Goal: Task Accomplishment & Management: Manage account settings

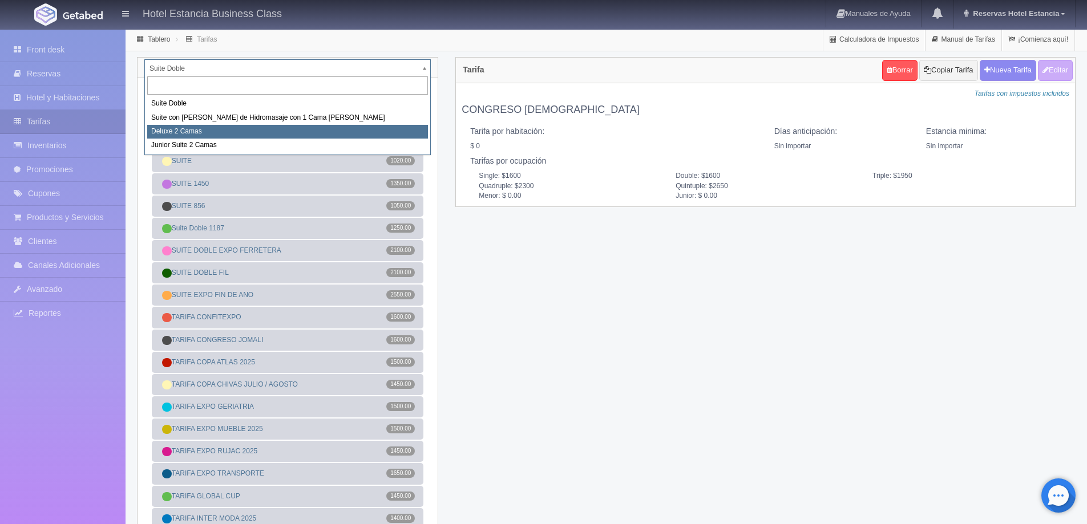
select select "2134"
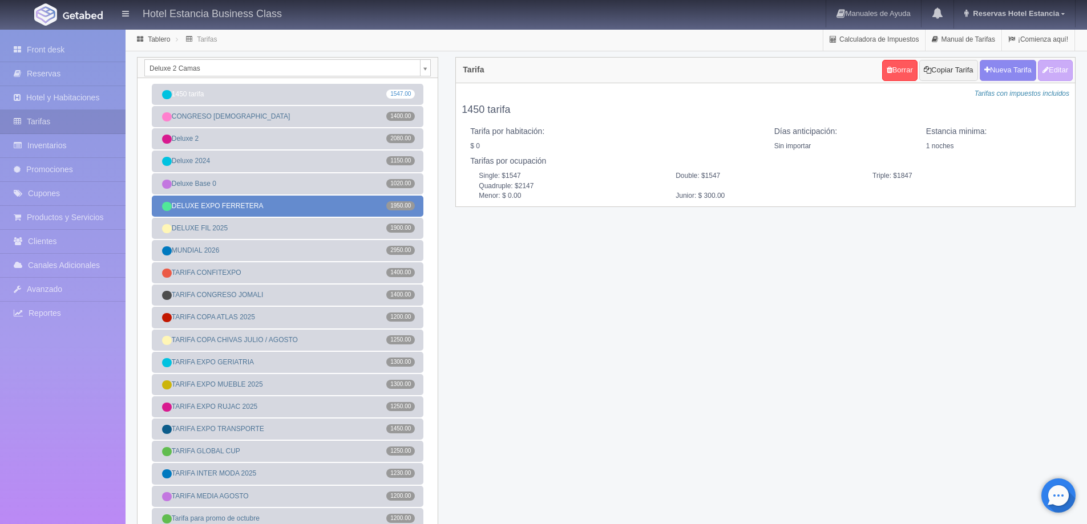
click at [280, 212] on link "DELUXE EXPO FERRETERA 1950.00" at bounding box center [288, 206] width 272 height 21
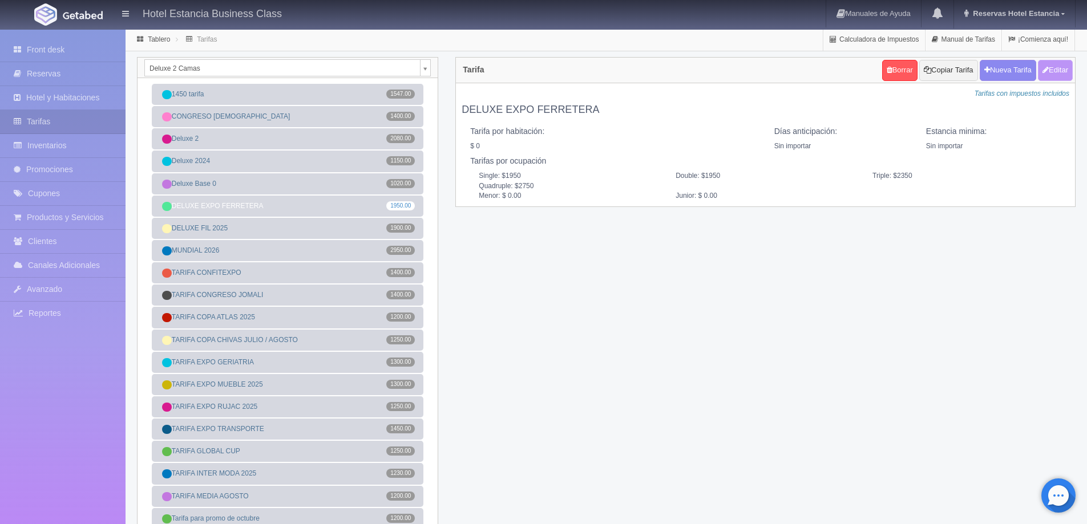
click at [1060, 72] on button "Editar" at bounding box center [1055, 70] width 35 height 21
type input "DELUXE EXPO FERRETERA"
select select "0"
type input "0"
checkbox input "false"
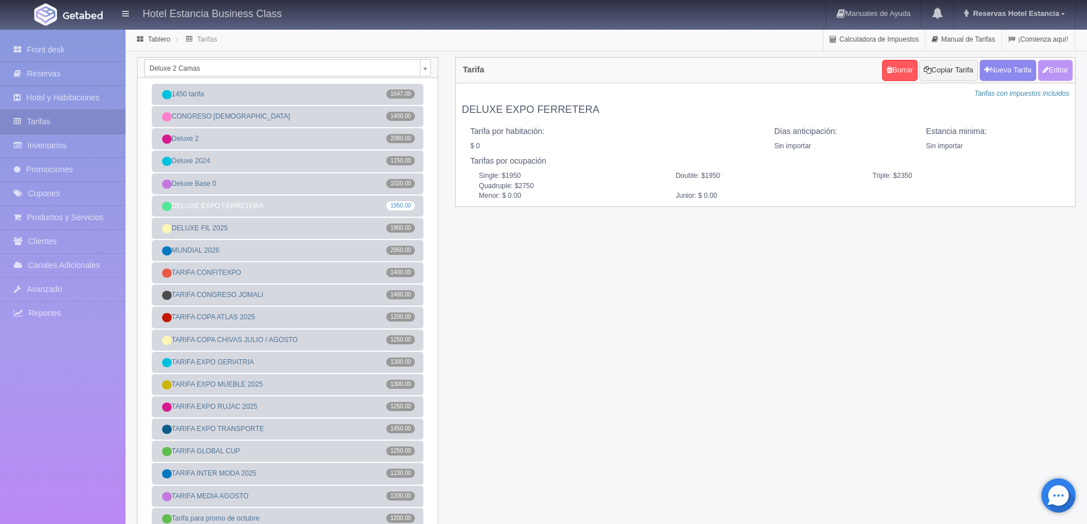
type input "1950"
type input "2350"
type input "2750"
type input "0.00"
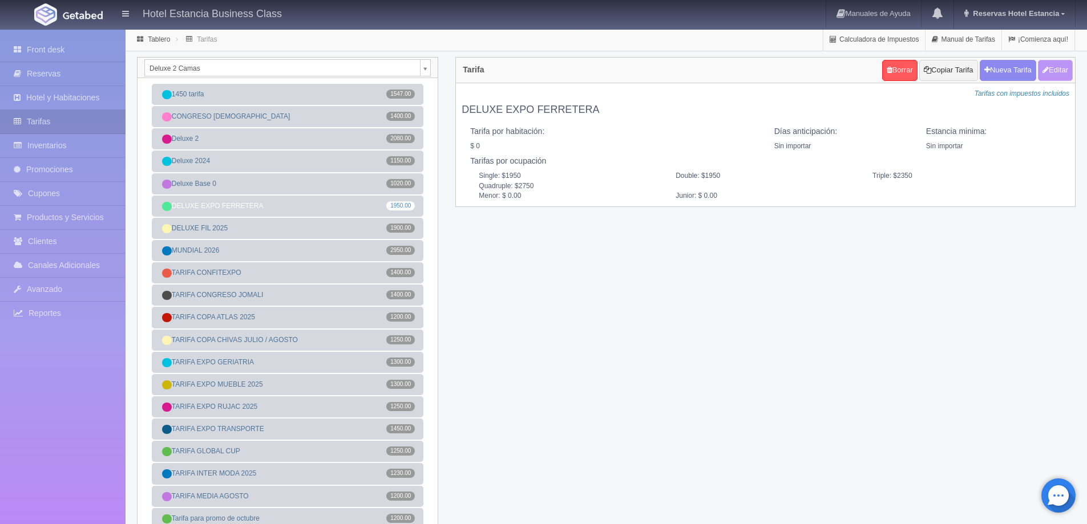
type input "0.00"
checkbox input "true"
click at [1005, 66] on button "Nueva Tarifa" at bounding box center [1008, 70] width 56 height 21
select select
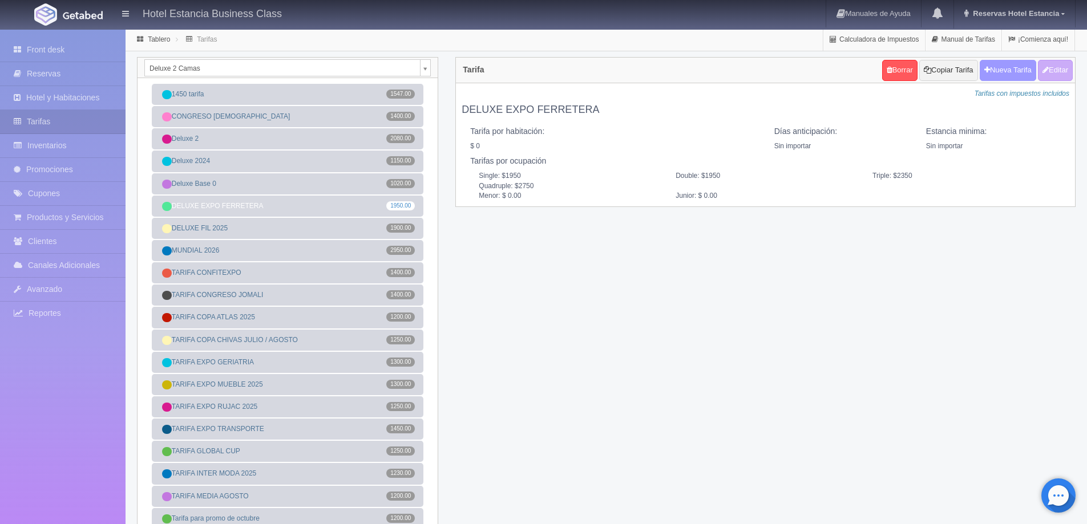
checkbox input "true"
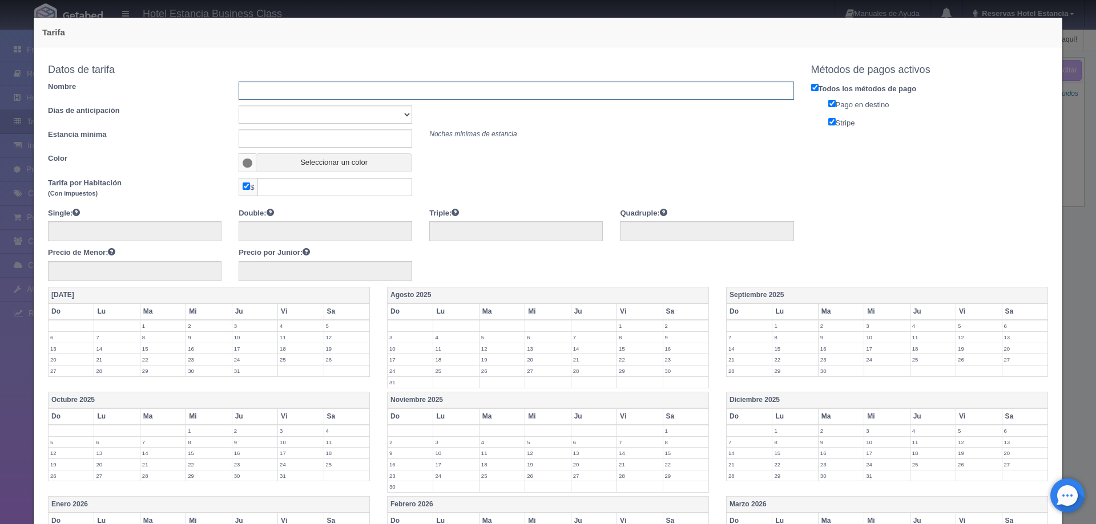
click at [348, 92] on input "text" at bounding box center [516, 91] width 555 height 18
type input "TARIFA 06 SEP"
click at [364, 115] on select "Sin importar 1 2 3 4 5 6 7 8 9 10" at bounding box center [325, 115] width 173 height 18
select select "0"
click at [239, 106] on select "Sin importar 1 2 3 4 5 6 7 8 9 10" at bounding box center [325, 115] width 173 height 18
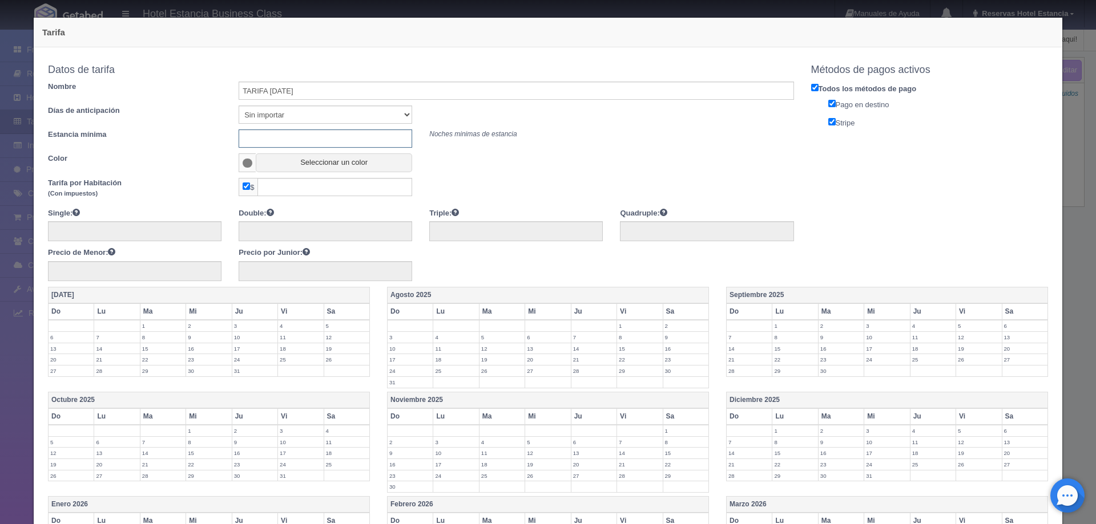
click at [325, 140] on input "text" at bounding box center [325, 139] width 173 height 18
type input "0"
click at [307, 169] on button "Seleccionar un color" at bounding box center [334, 163] width 156 height 19
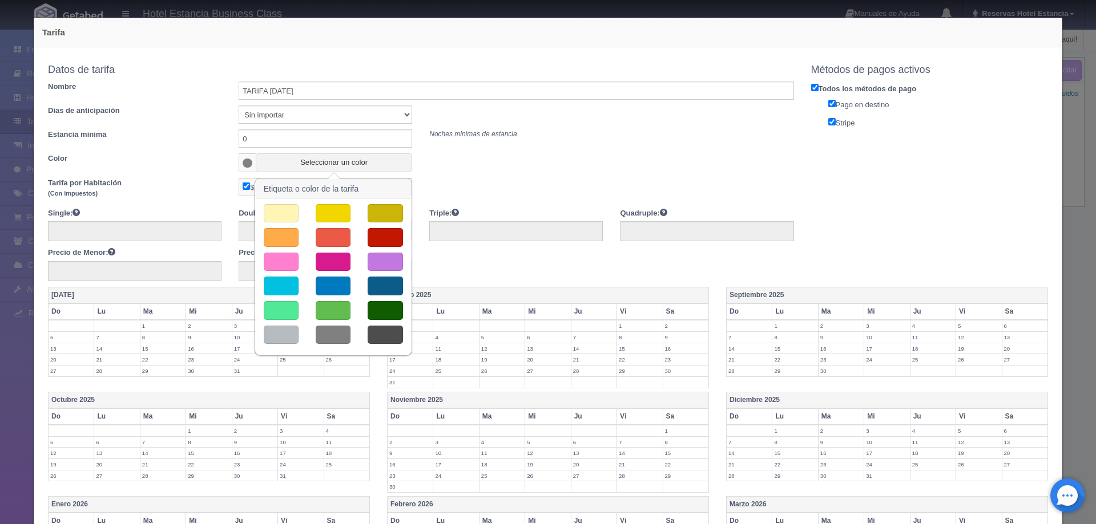
click at [287, 289] on button "button" at bounding box center [281, 286] width 35 height 19
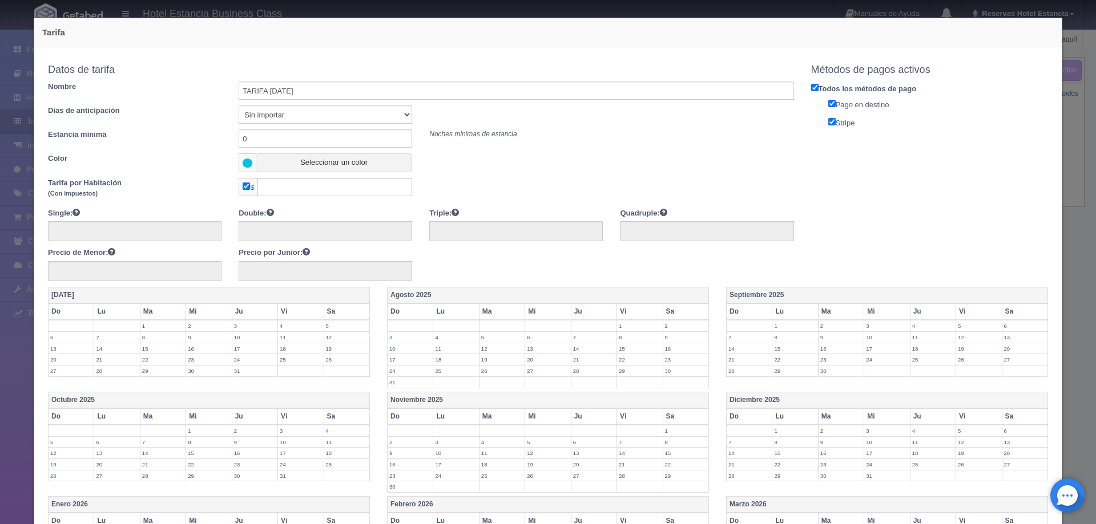
click at [240, 188] on span "$" at bounding box center [248, 187] width 19 height 18
click at [243, 185] on input "checkbox" at bounding box center [246, 186] width 7 height 7
checkbox input "false"
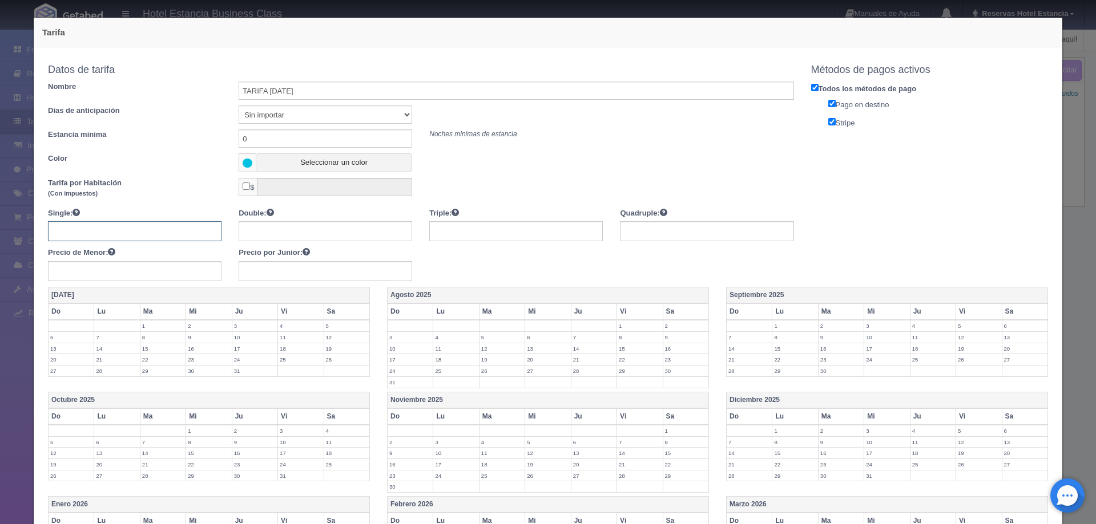
click at [166, 235] on input "text" at bounding box center [134, 231] width 173 height 20
type input "1150"
type input "1550"
type input "1950"
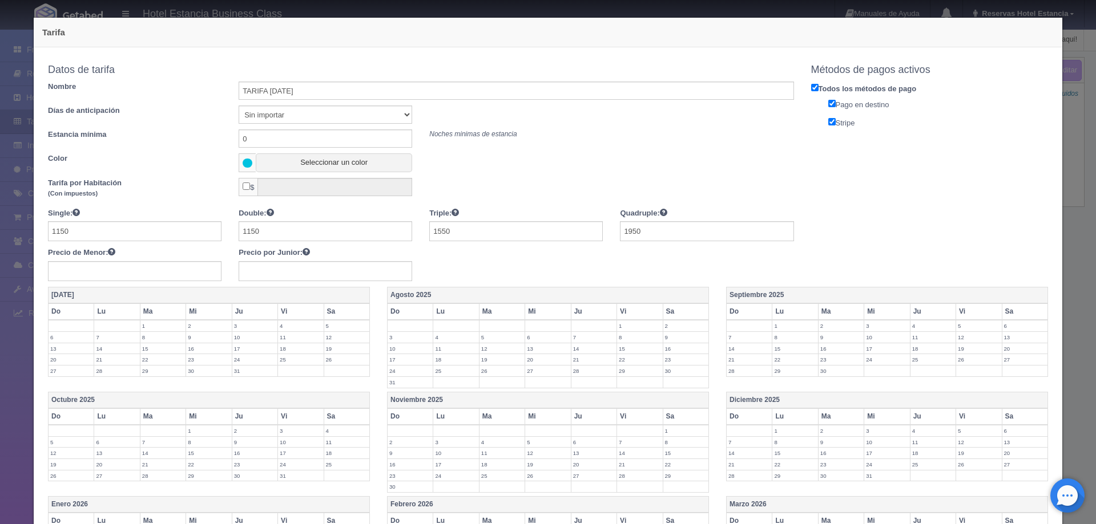
click at [1002, 328] on label "6" at bounding box center [1024, 326] width 45 height 11
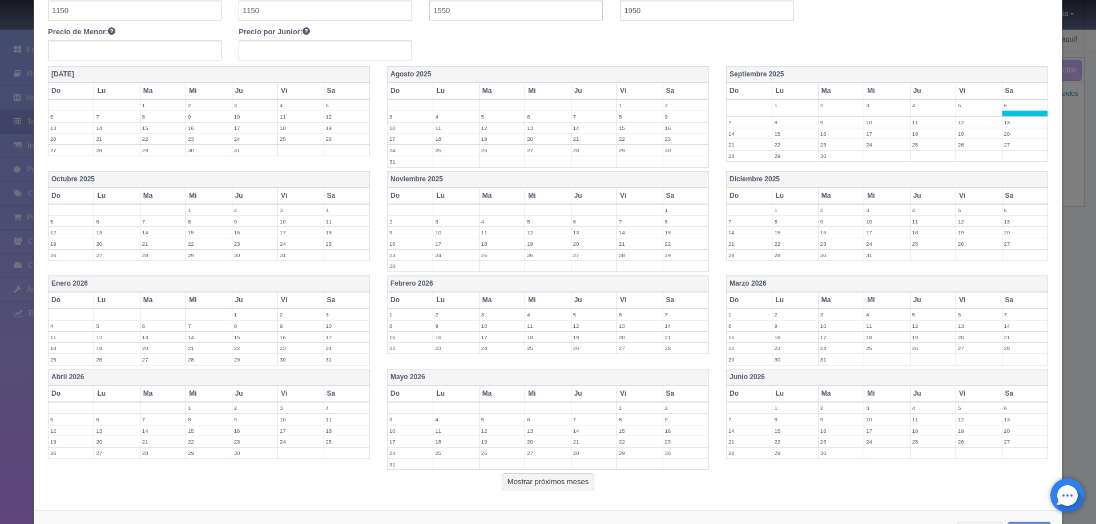
scroll to position [266, 0]
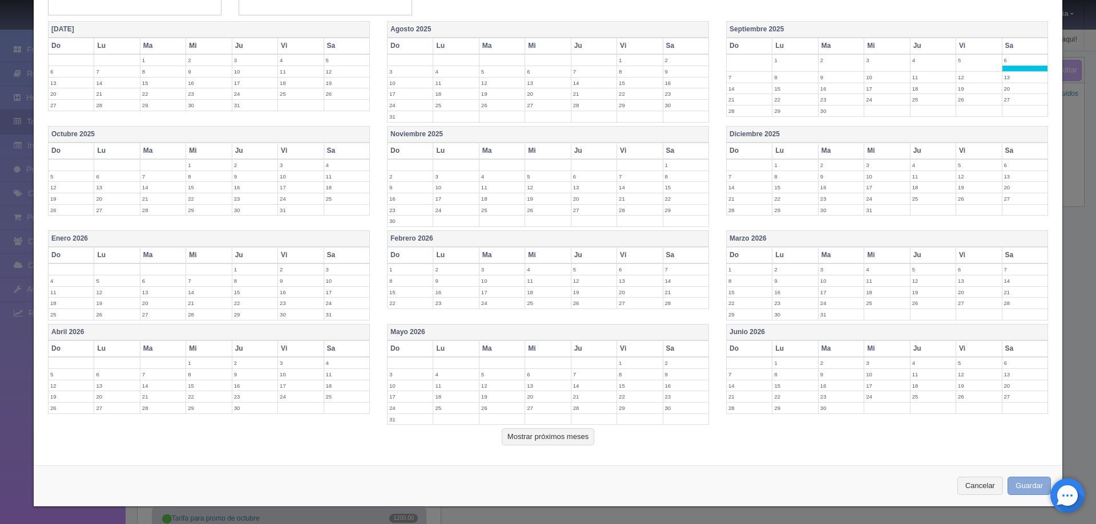
click at [1011, 483] on button "Guardar" at bounding box center [1028, 486] width 43 height 19
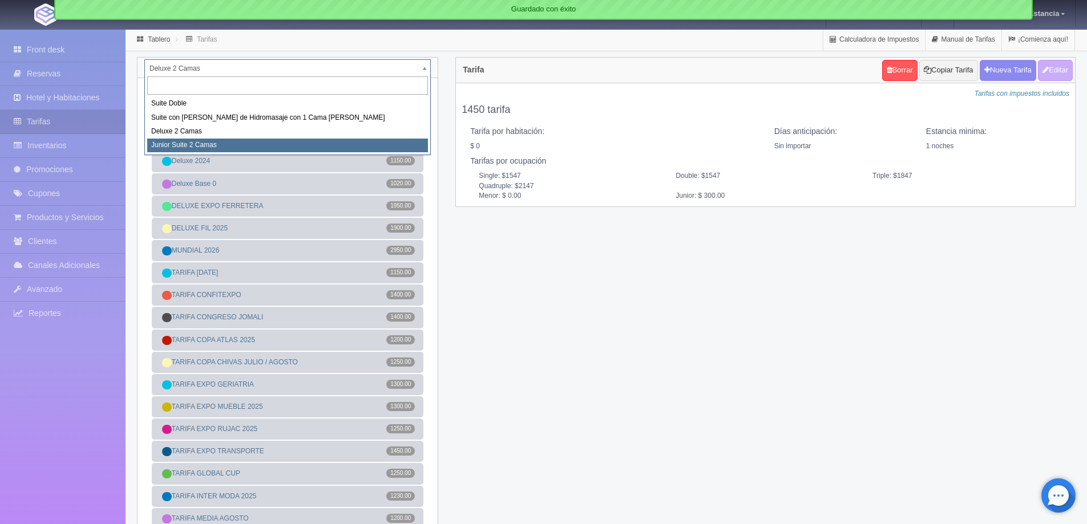
select select "2164"
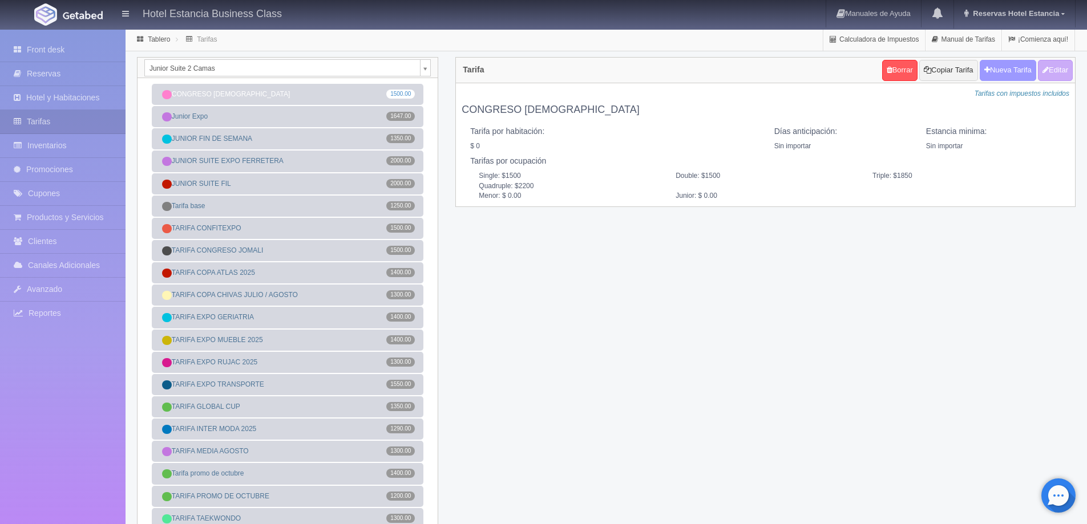
click at [1017, 70] on button "Nueva Tarifa" at bounding box center [1008, 70] width 56 height 21
select select
checkbox input "true"
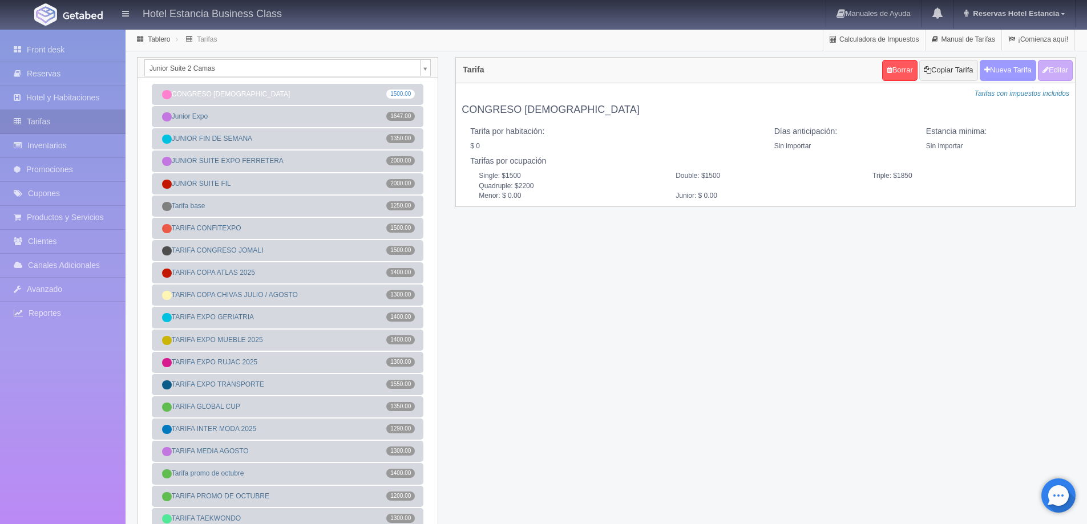
checkbox input "true"
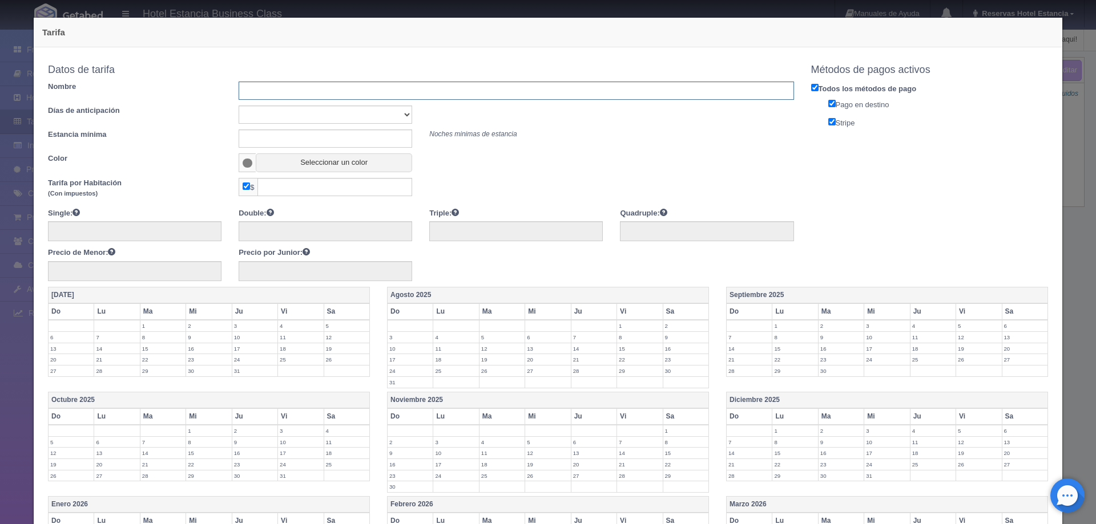
click at [350, 94] on input "text" at bounding box center [516, 91] width 555 height 18
type input "TARIFA 06 SEP"
click at [325, 120] on select "Sin importar 1 2 3 4 5 6 7 8 9 10" at bounding box center [325, 115] width 173 height 18
select select "0"
click at [239, 106] on select "Sin importar 1 2 3 4 5 6 7 8 9 10" at bounding box center [325, 115] width 173 height 18
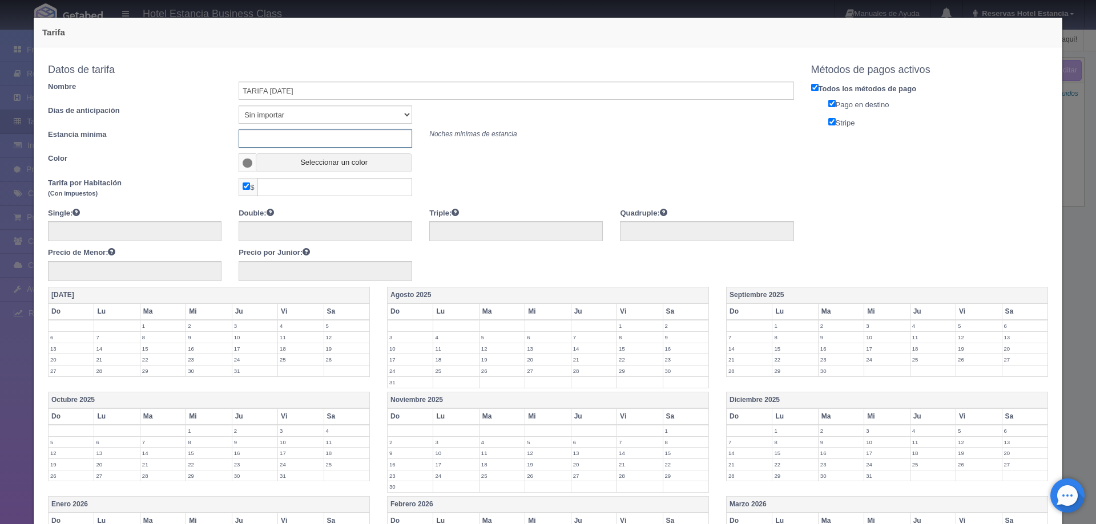
click at [324, 135] on input "text" at bounding box center [325, 139] width 173 height 18
type input "0"
click at [319, 169] on button "Seleccionar un color" at bounding box center [334, 163] width 156 height 19
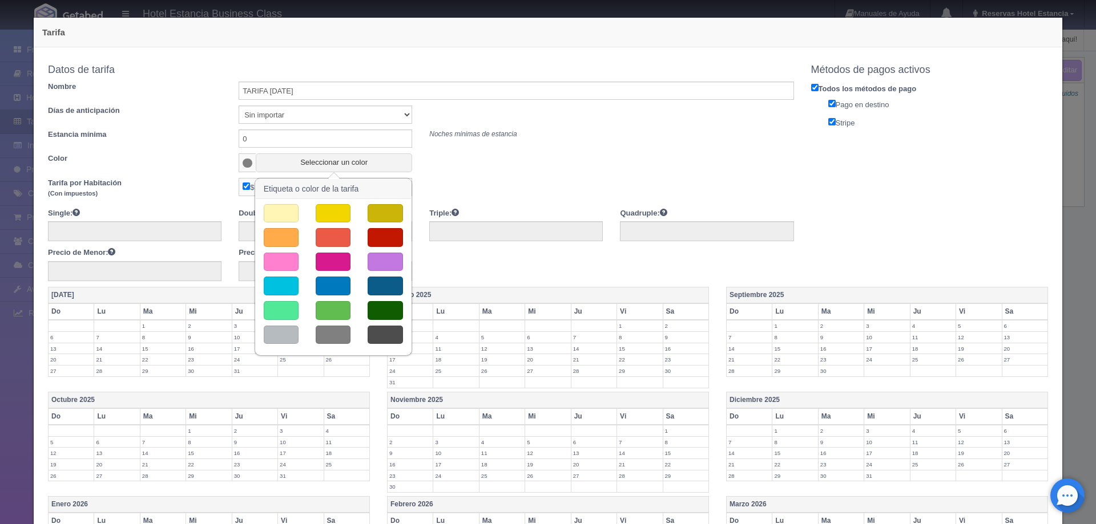
click at [288, 279] on button "button" at bounding box center [281, 286] width 35 height 19
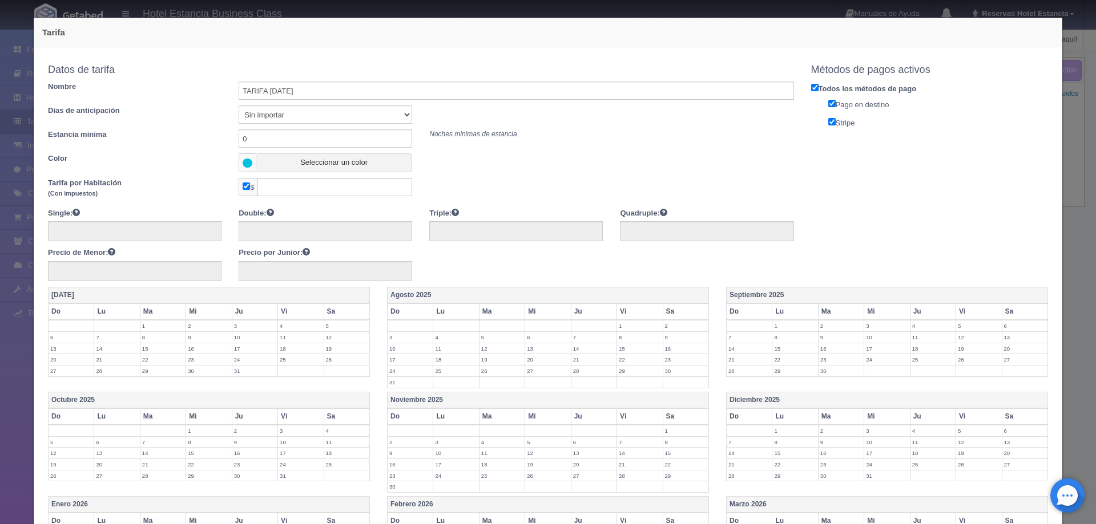
click at [243, 188] on input "checkbox" at bounding box center [246, 186] width 7 height 7
checkbox input "false"
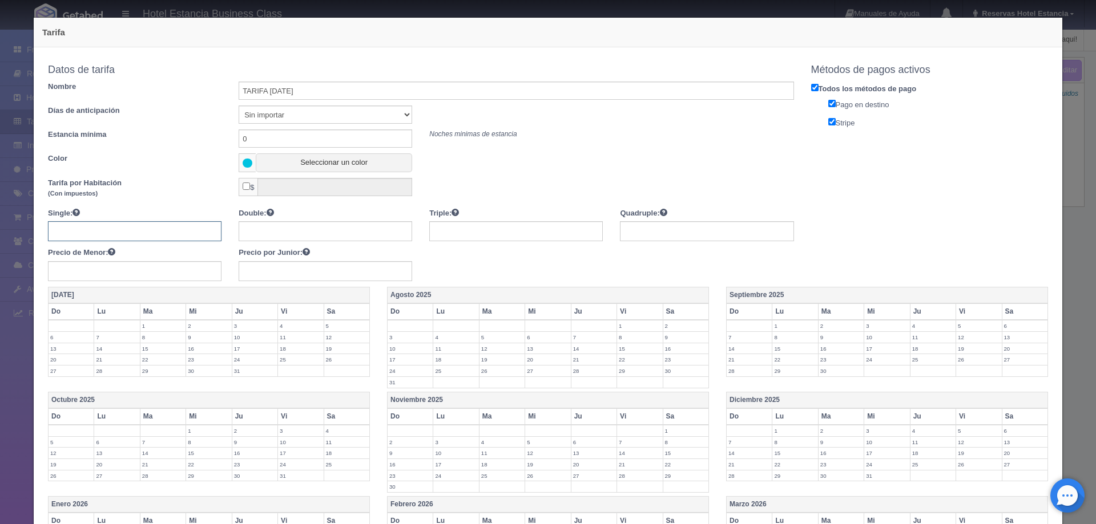
click at [179, 233] on input "text" at bounding box center [134, 231] width 173 height 20
type input "1250"
type input "1650"
type input "2050"
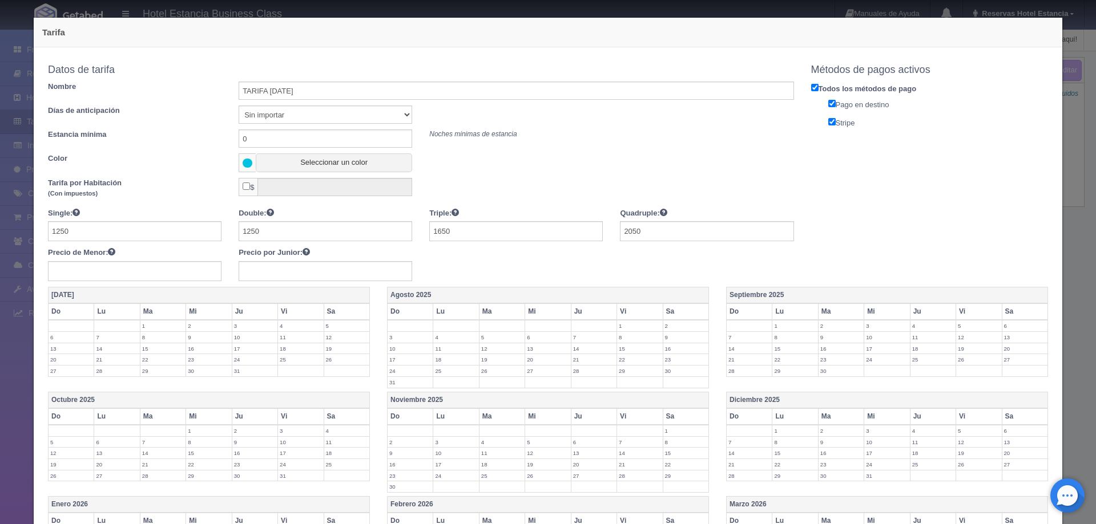
click at [1002, 326] on label "6" at bounding box center [1024, 326] width 45 height 11
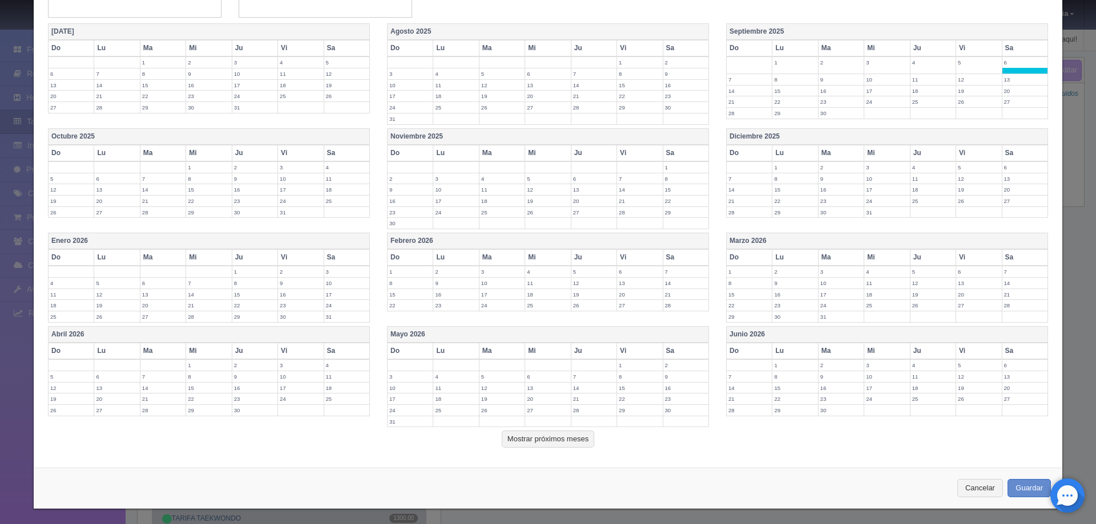
scroll to position [266, 0]
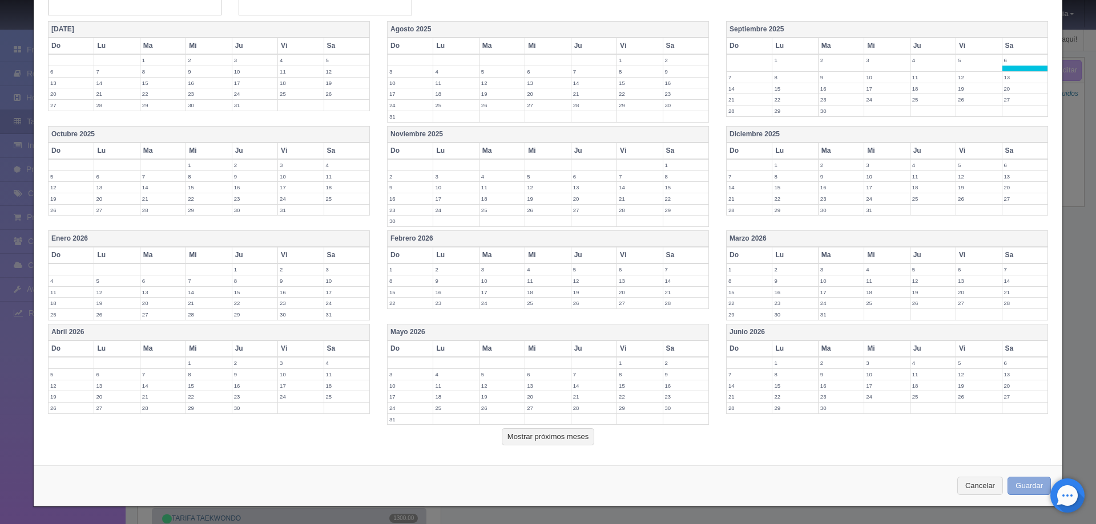
click at [1010, 482] on button "Guardar" at bounding box center [1028, 486] width 43 height 19
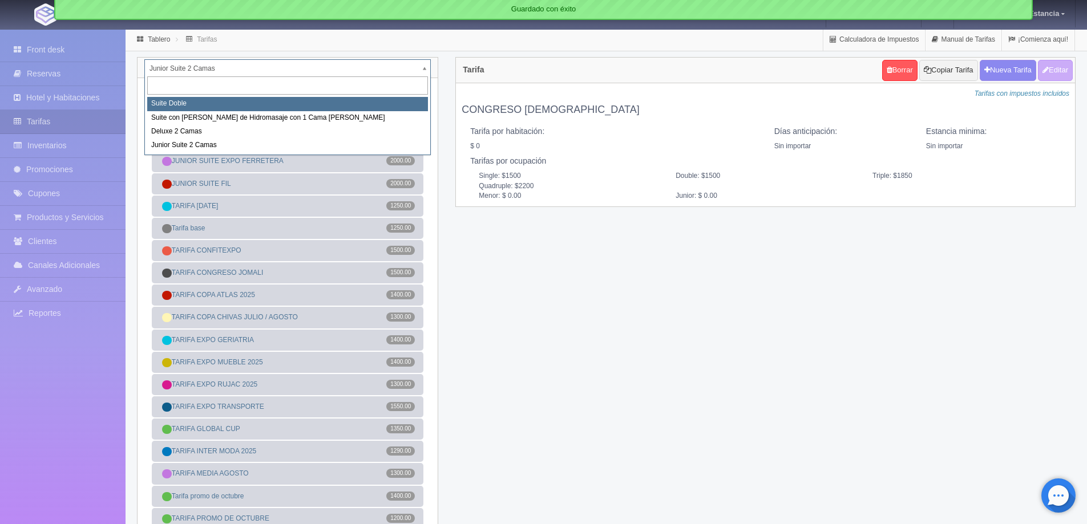
select select "546"
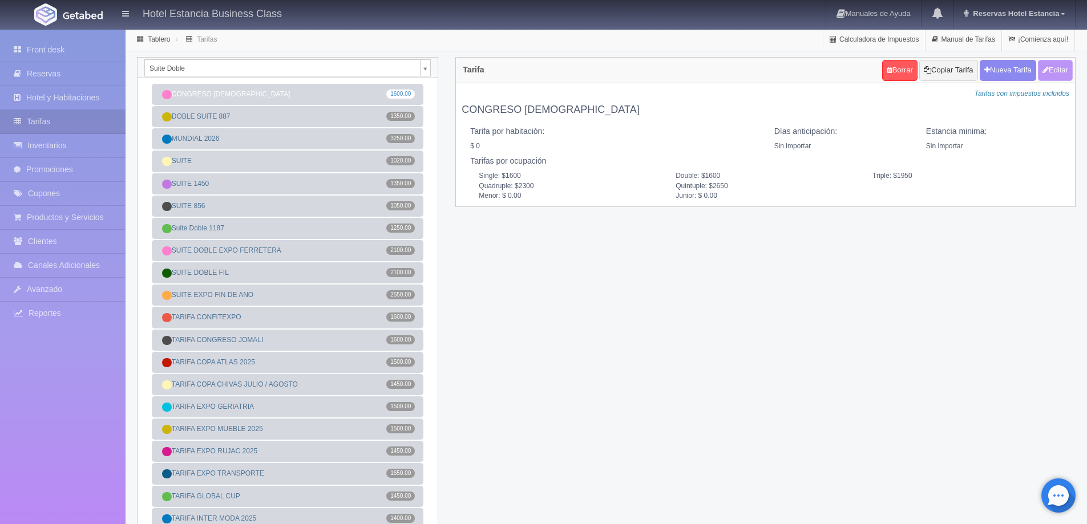
drag, startPoint x: 1055, startPoint y: 77, endPoint x: 1030, endPoint y: 164, distance: 90.3
click at [1031, 164] on div "Tarifa [GEOGRAPHIC_DATA] Copiar Tarifa [GEOGRAPHIC_DATA] Editar Cargando... Tar…" at bounding box center [765, 132] width 620 height 150
click at [1002, 75] on button "Nueva Tarifa" at bounding box center [1008, 70] width 56 height 21
select select
checkbox input "true"
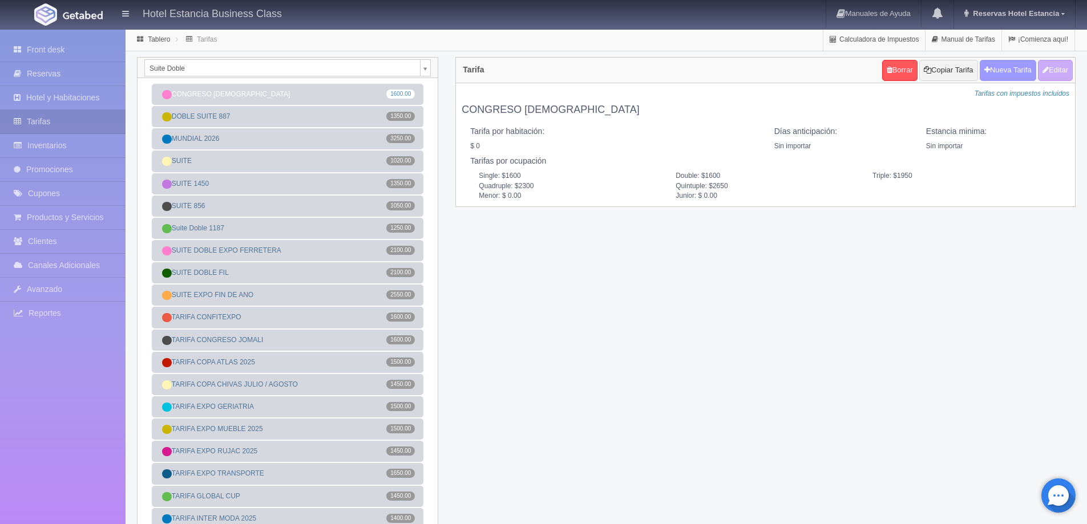
checkbox input "true"
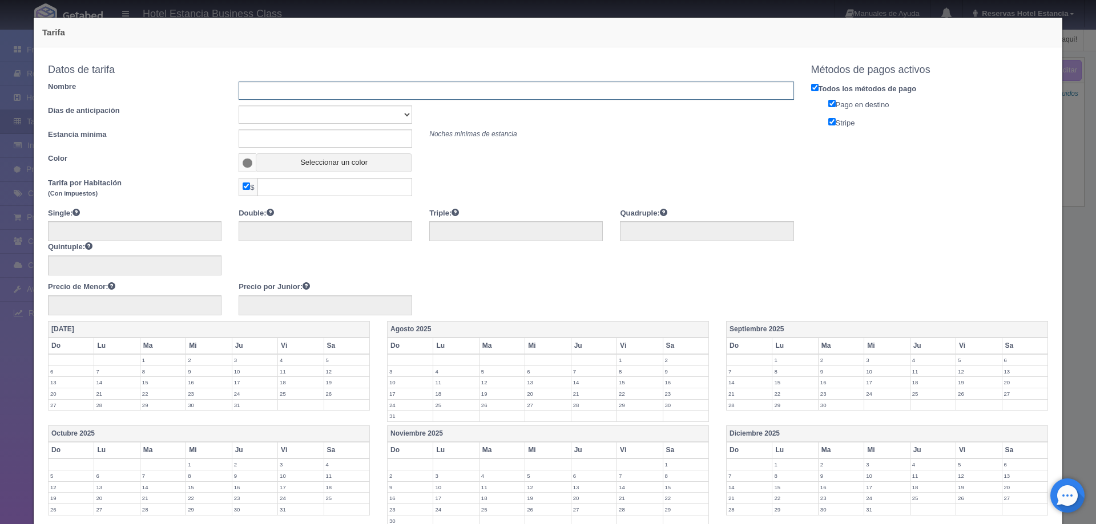
click at [298, 92] on input "text" at bounding box center [516, 91] width 555 height 18
type input "R"
type input "TARIFA [DATE]"
click at [303, 116] on select "Sin importar 1 2 3 4 5 6 7 8 9 10" at bounding box center [325, 115] width 173 height 18
select select "0"
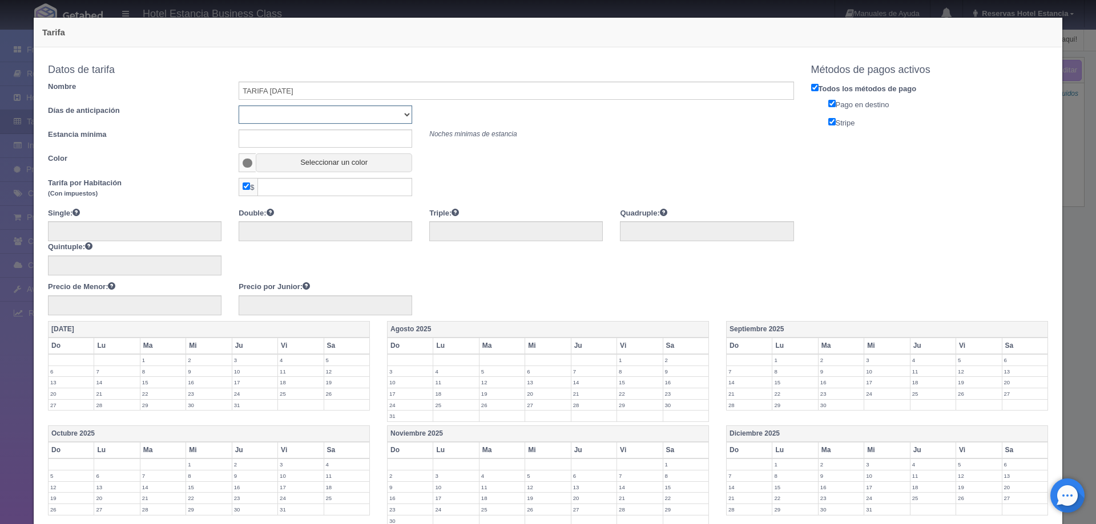
click at [239, 106] on select "Sin importar 1 2 3 4 5 6 7 8 9 10" at bounding box center [325, 115] width 173 height 18
click at [288, 138] on input "text" at bounding box center [325, 139] width 173 height 18
type input "0"
click at [301, 168] on button "Seleccionar un color" at bounding box center [334, 163] width 156 height 19
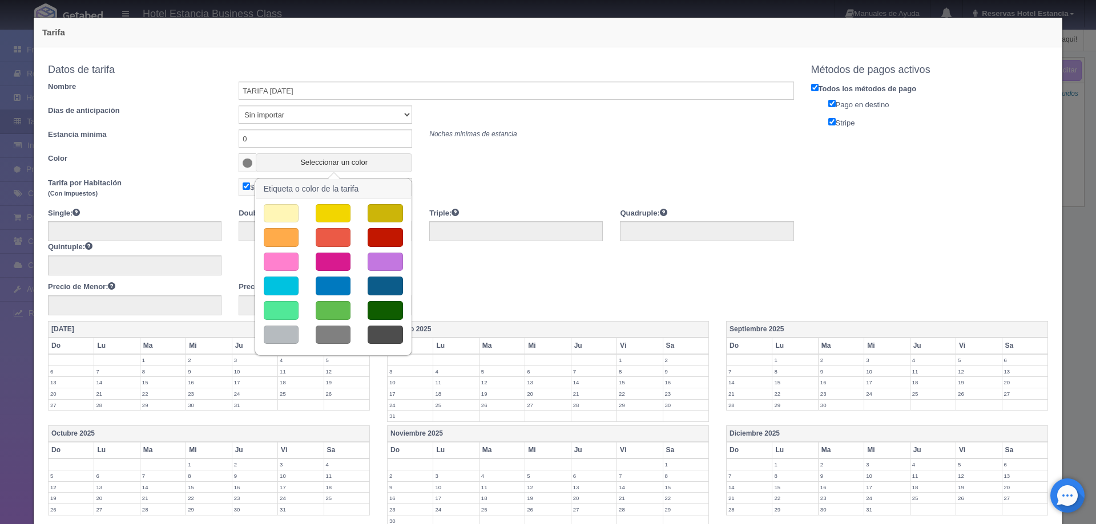
click at [279, 278] on button "button" at bounding box center [281, 286] width 35 height 19
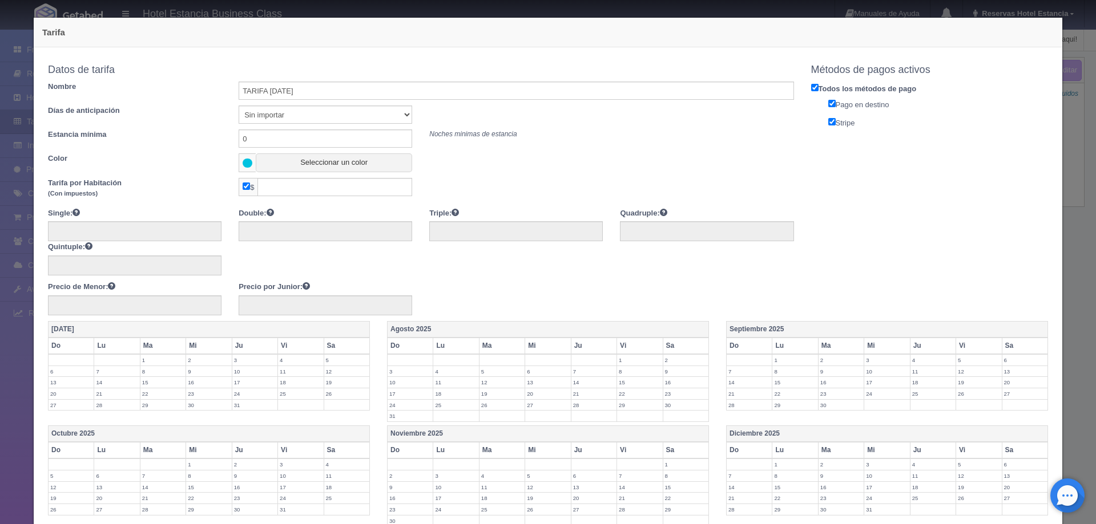
click at [244, 188] on input "checkbox" at bounding box center [246, 186] width 7 height 7
checkbox input "false"
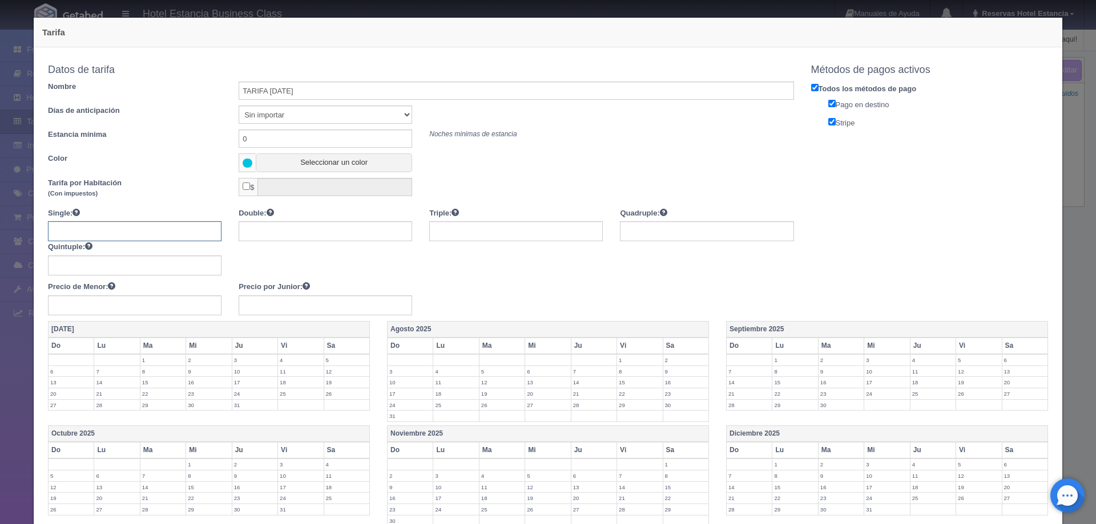
click at [154, 235] on input "text" at bounding box center [134, 231] width 173 height 20
type input "1350"
type input "1750"
type input "2150"
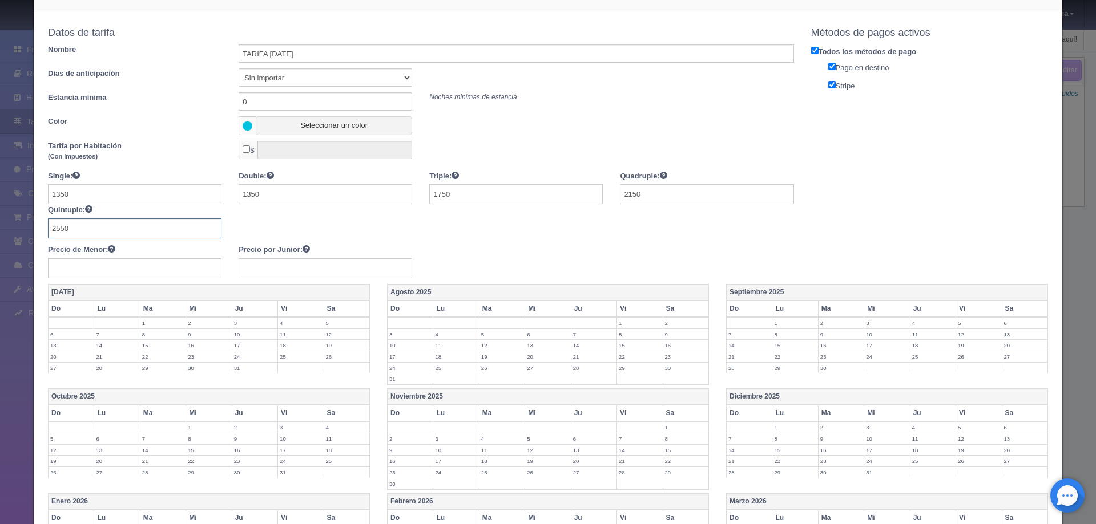
scroll to position [57, 0]
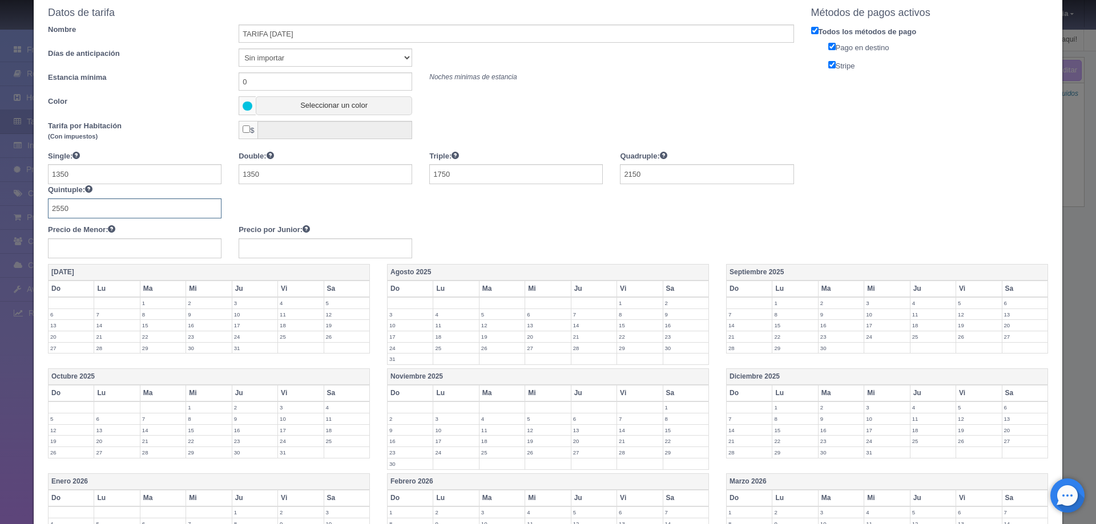
type input "2550"
click at [1002, 304] on label "6" at bounding box center [1024, 303] width 45 height 11
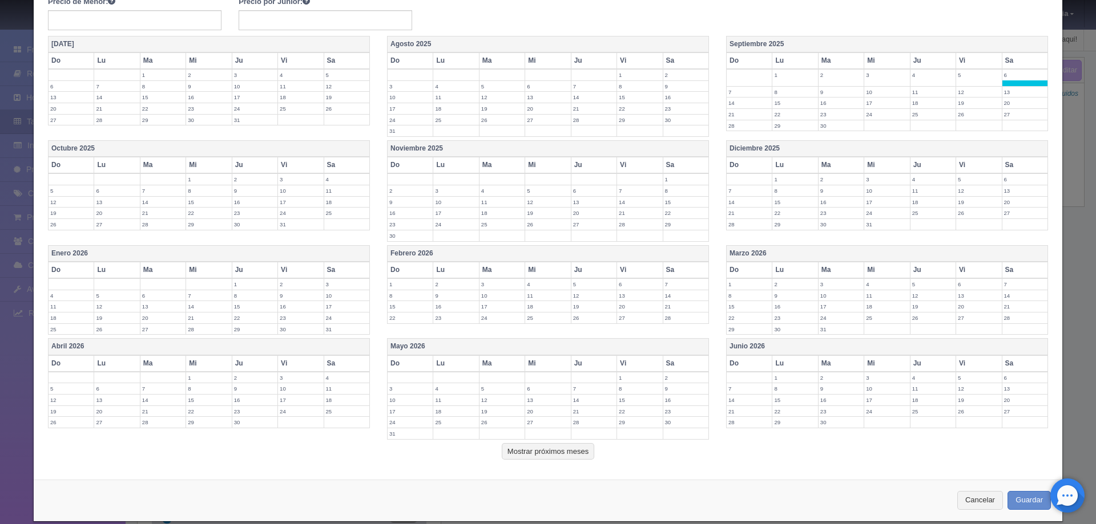
scroll to position [300, 0]
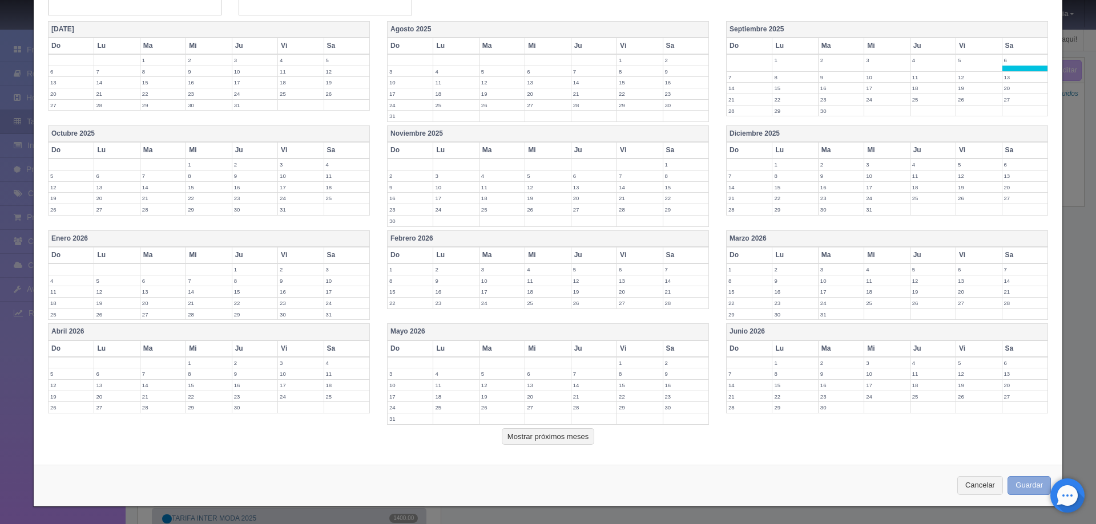
click at [1016, 490] on button "Guardar" at bounding box center [1028, 486] width 43 height 19
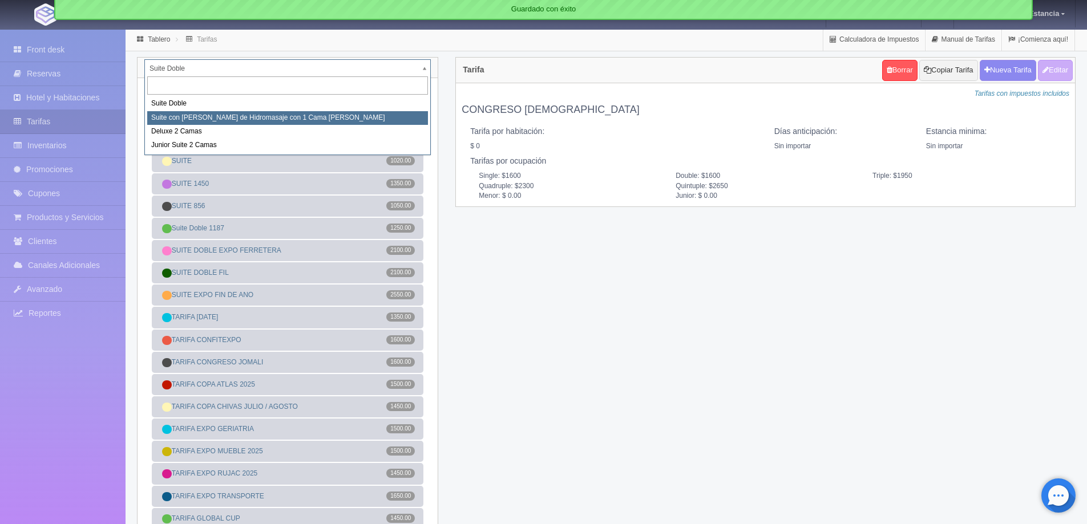
select select "2033"
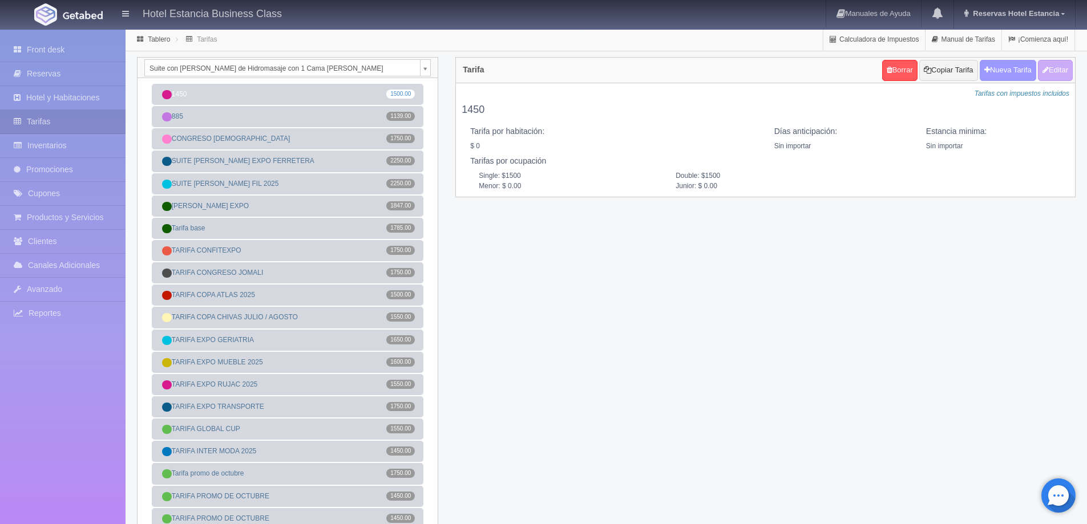
click at [996, 70] on button "Nueva Tarifa" at bounding box center [1008, 70] width 56 height 21
select select
checkbox input "true"
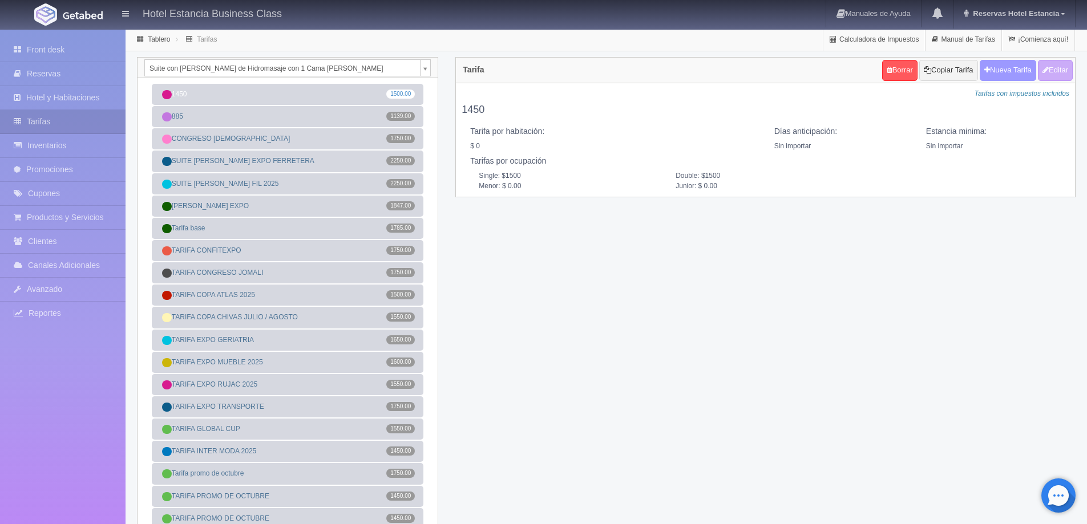
checkbox input "true"
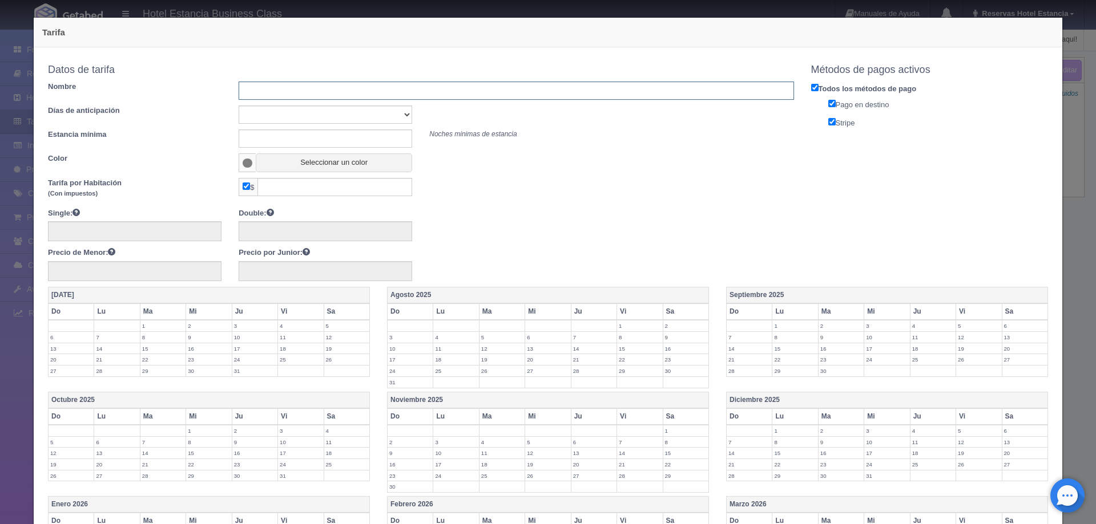
click at [310, 95] on input "text" at bounding box center [516, 91] width 555 height 18
type input "TARIFA 06 SEP"
click at [333, 118] on select "Sin importar 1 2 3 4 5 6 7 8 9 10" at bounding box center [325, 115] width 173 height 18
select select "0"
click at [239, 106] on select "Sin importar 1 2 3 4 5 6 7 8 9 10" at bounding box center [325, 115] width 173 height 18
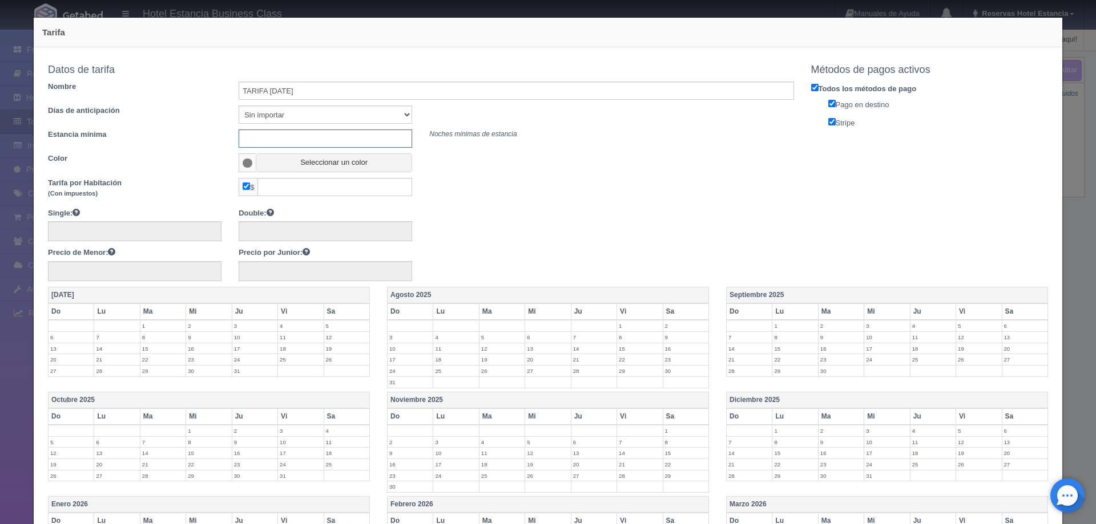
click at [316, 138] on input "text" at bounding box center [325, 139] width 173 height 18
type input "0"
click at [276, 168] on button "Seleccionar un color" at bounding box center [334, 163] width 156 height 19
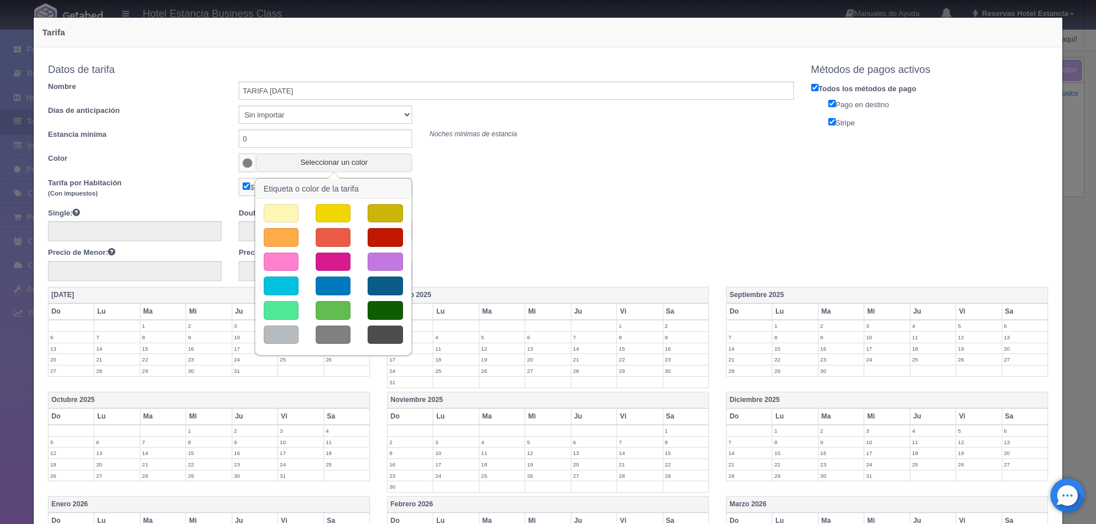
click at [282, 283] on button "button" at bounding box center [281, 286] width 35 height 19
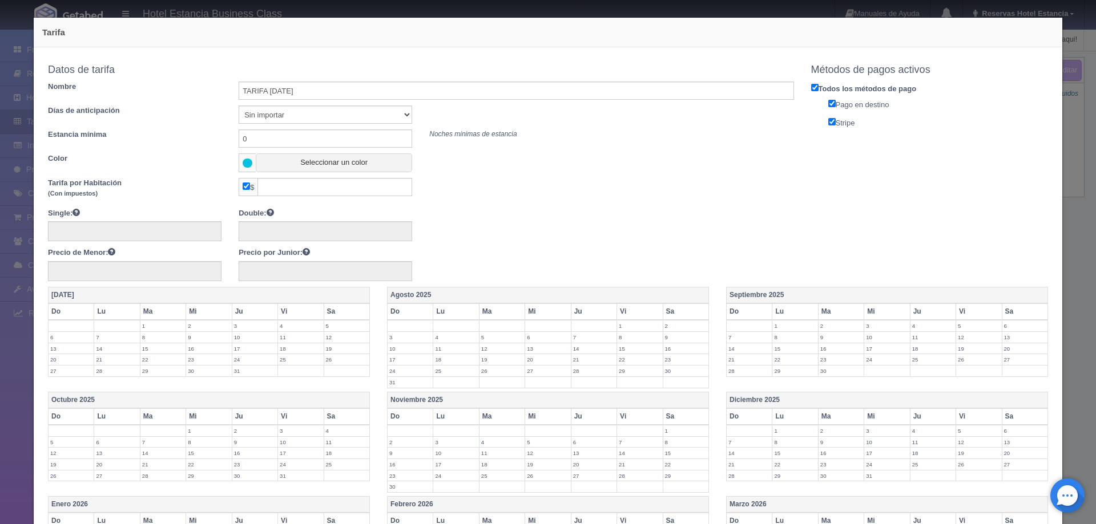
click at [245, 187] on input "checkbox" at bounding box center [246, 186] width 7 height 7
checkbox input "false"
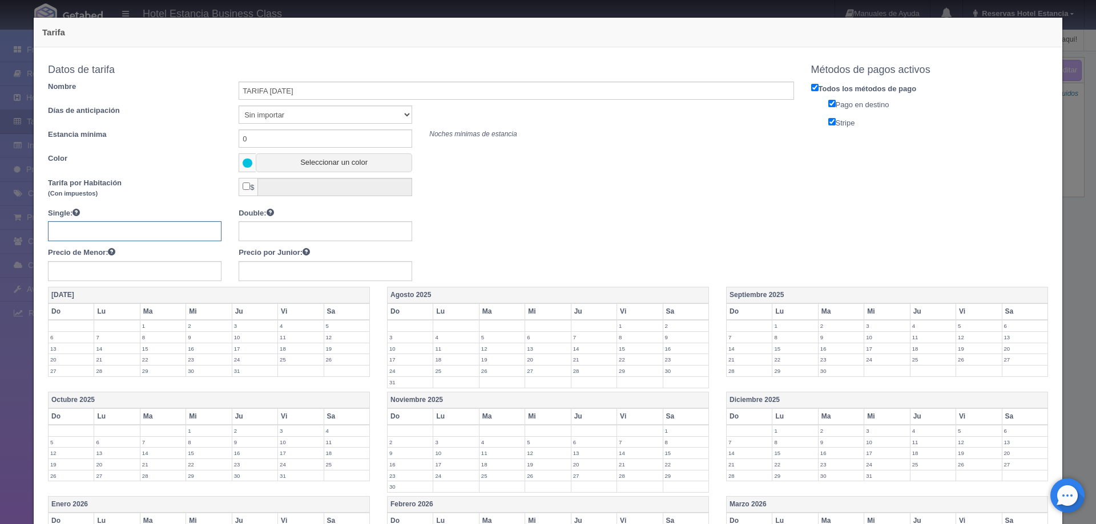
click at [184, 232] on input "text" at bounding box center [134, 231] width 173 height 20
type input "1500"
click at [1004, 321] on label "6" at bounding box center [1024, 326] width 45 height 11
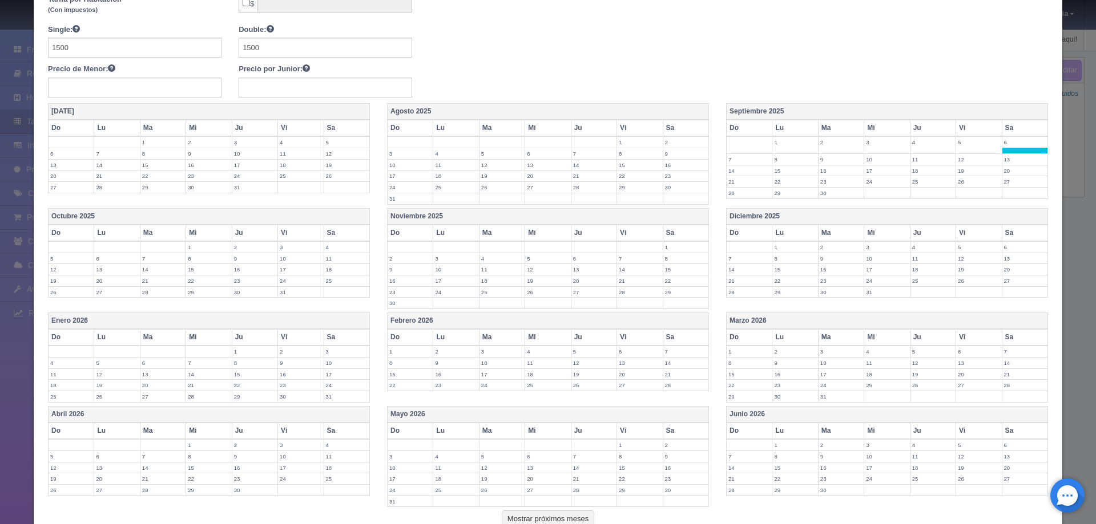
scroll to position [266, 0]
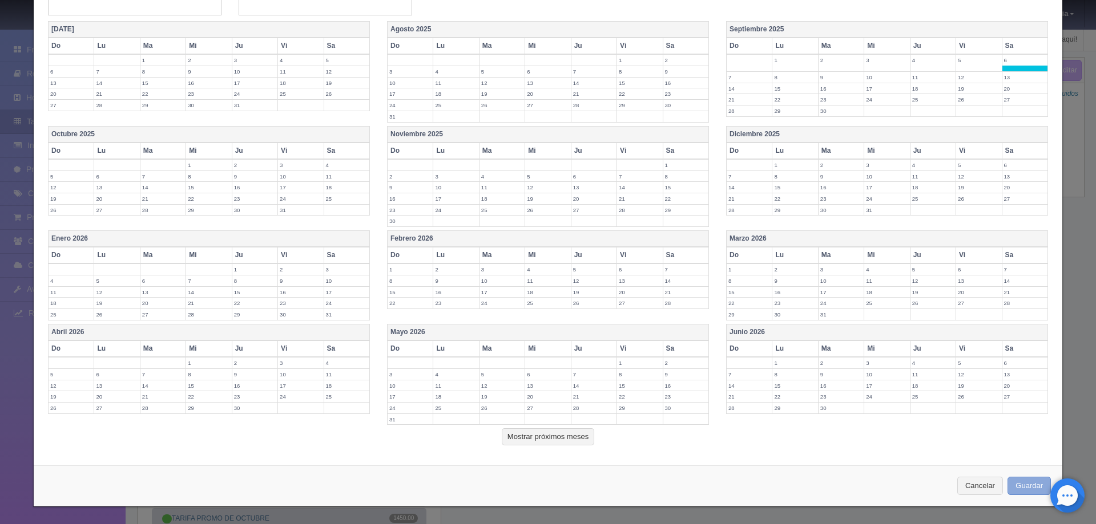
click at [1012, 486] on button "Guardar" at bounding box center [1028, 486] width 43 height 19
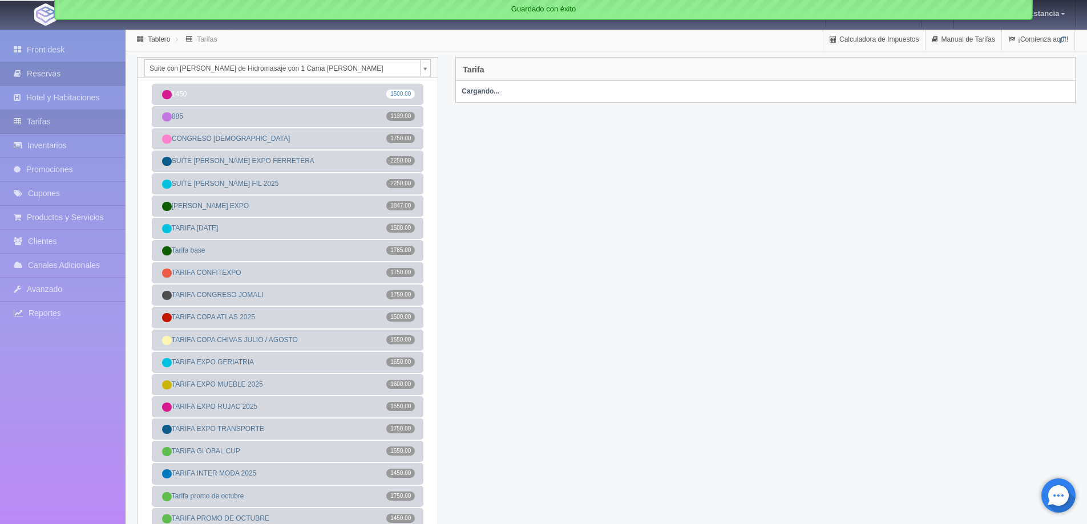
click at [67, 72] on link "Reservas" at bounding box center [63, 73] width 126 height 23
